Goal: Information Seeking & Learning: Learn about a topic

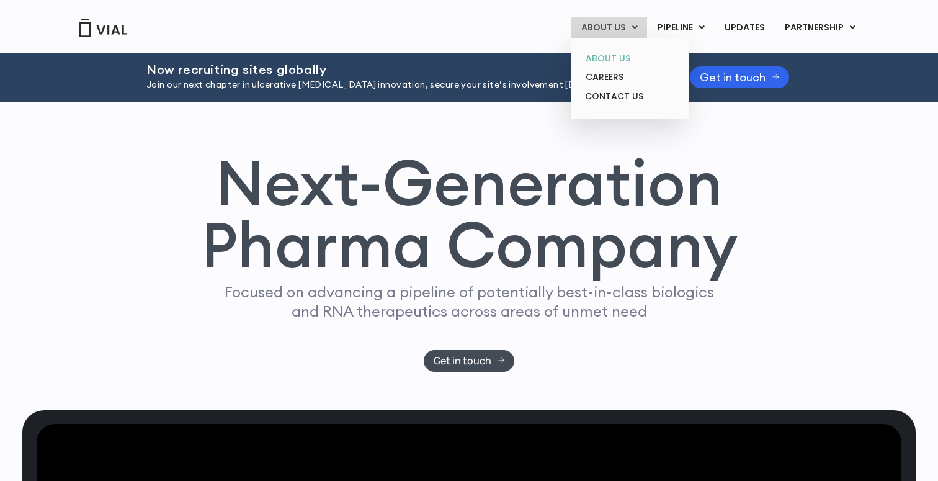
click at [610, 50] on link "ABOUT US" at bounding box center [630, 58] width 109 height 19
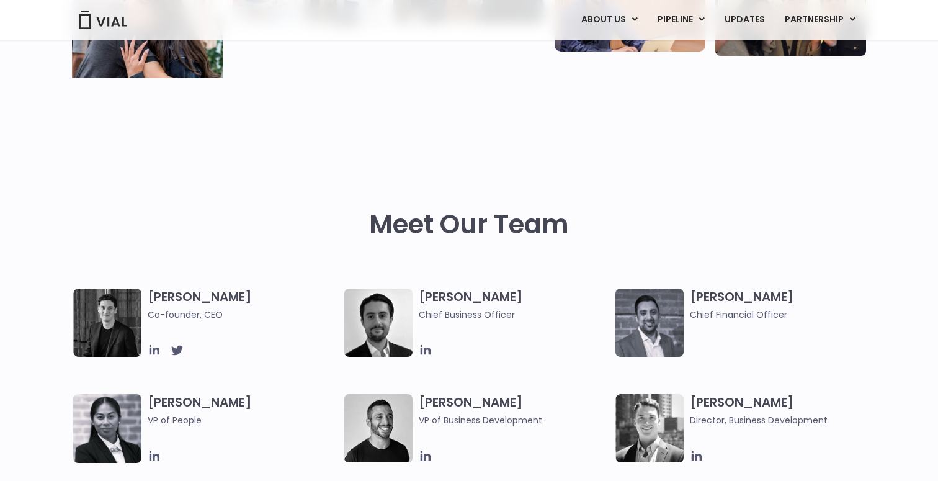
scroll to position [560, 0]
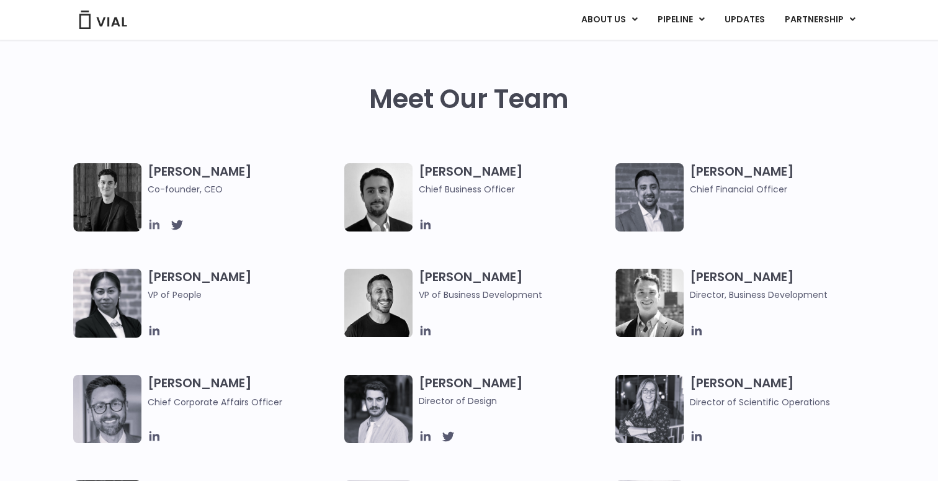
click at [150, 226] on icon at bounding box center [155, 225] width 10 height 10
click at [428, 225] on icon at bounding box center [426, 225] width 10 height 10
